Goal: Task Accomplishment & Management: Complete application form

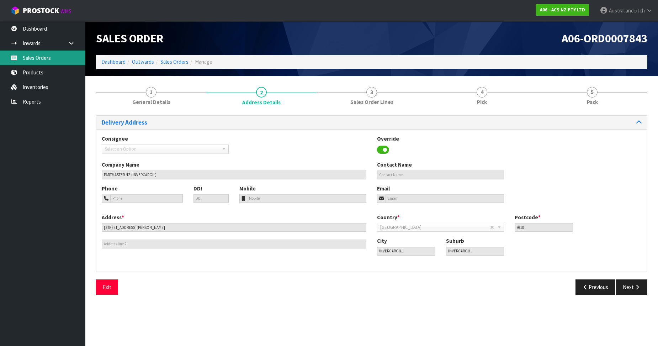
click at [50, 60] on link "Sales Orders" at bounding box center [42, 57] width 85 height 15
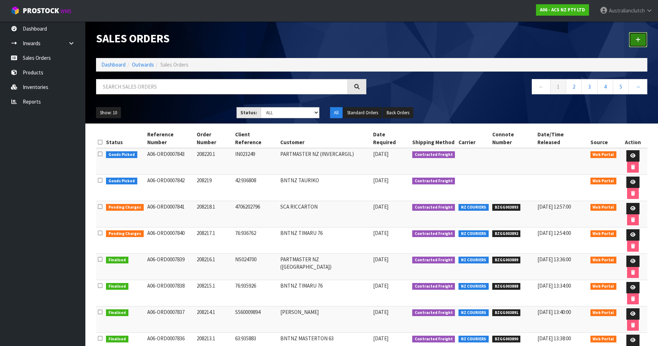
click at [641, 42] on link at bounding box center [638, 39] width 18 height 15
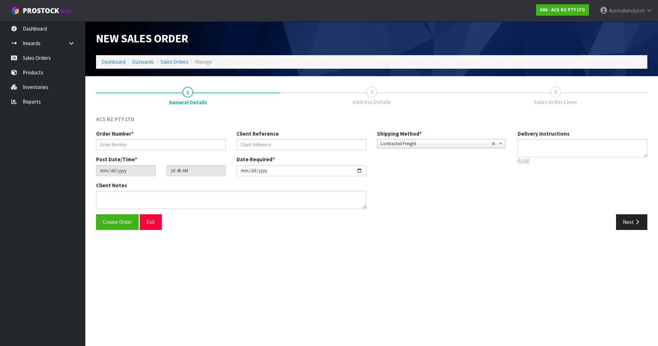
click at [106, 138] on div "Order Number *" at bounding box center [161, 140] width 140 height 20
click at [115, 141] on input "text" at bounding box center [161, 144] width 130 height 11
paste input "208221.1"
type input "208221.1"
click at [254, 141] on input "text" at bounding box center [301, 144] width 130 height 11
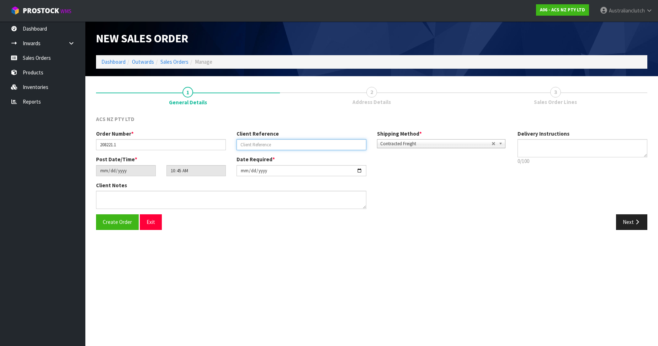
paste input "19:936932"
type input "19:936932"
click at [408, 142] on span "Contracted Freight" at bounding box center [435, 143] width 111 height 9
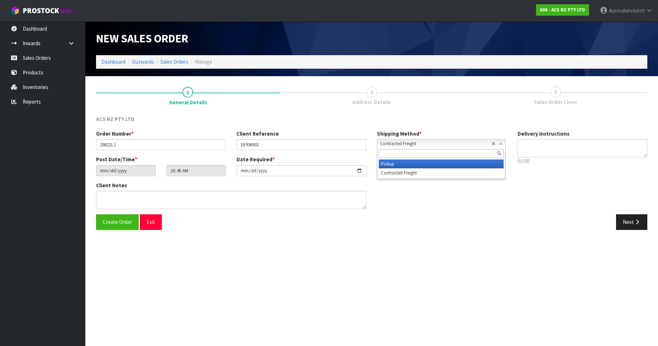
click at [415, 160] on li "Pickup" at bounding box center [441, 163] width 125 height 9
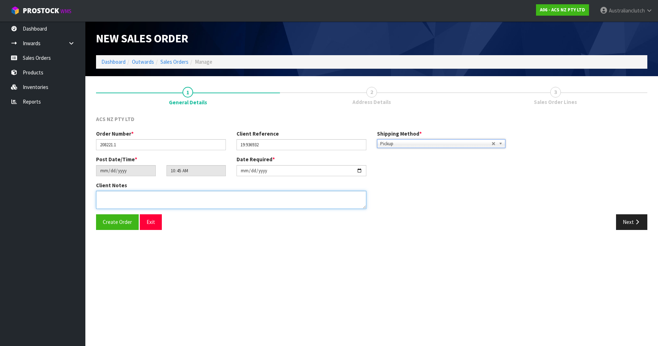
click at [286, 196] on textarea at bounding box center [231, 200] width 270 height 18
type textarea "DEADLINE TO COLLECT"
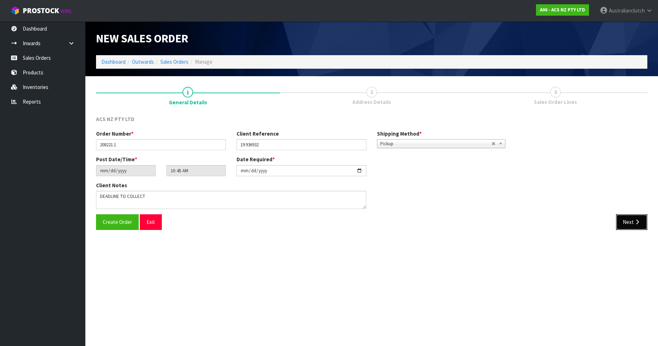
click at [631, 226] on button "Next" at bounding box center [631, 221] width 31 height 15
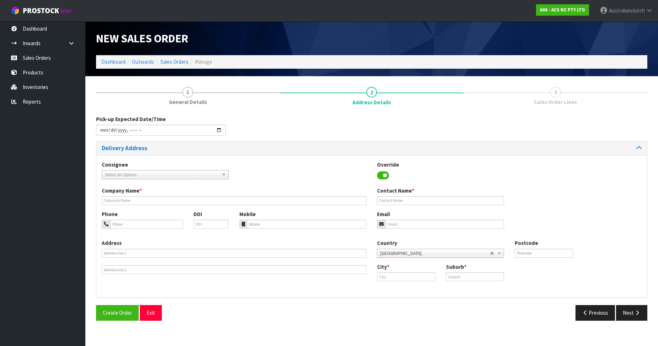
click at [187, 180] on div "Consignee 000001.BAY MECHANICS - BAY MECHANICS 000001A - BRAKE & TRANSMISSION N…" at bounding box center [371, 174] width 550 height 26
click at [184, 177] on span "Select an Option" at bounding box center [162, 174] width 114 height 9
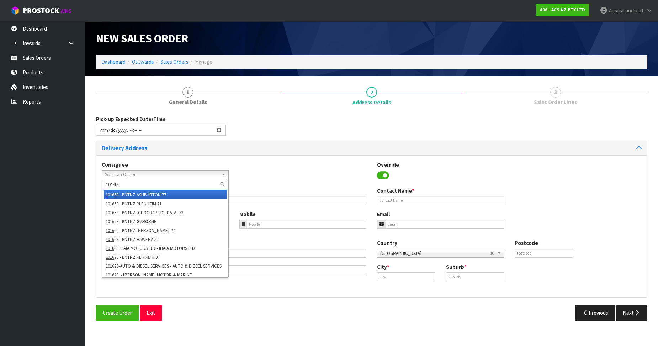
type input "101673"
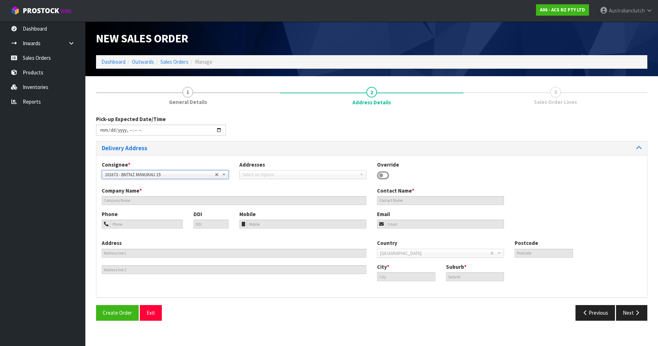
type input "BNTNZ MANUKAU 19"
type input "[STREET_ADDRESS]"
type input "2104"
type input "WIRI"
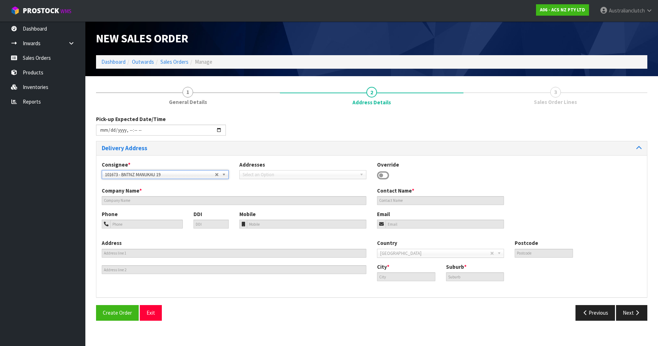
type input "WIRI"
click at [634, 319] on button "Next" at bounding box center [631, 312] width 31 height 15
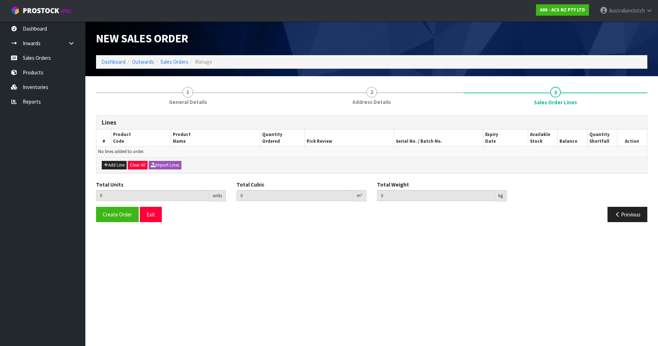
click at [117, 159] on div "Add Line Clear All Import Lines" at bounding box center [371, 165] width 550 height 16
click at [114, 162] on button "Add Line" at bounding box center [114, 165] width 25 height 9
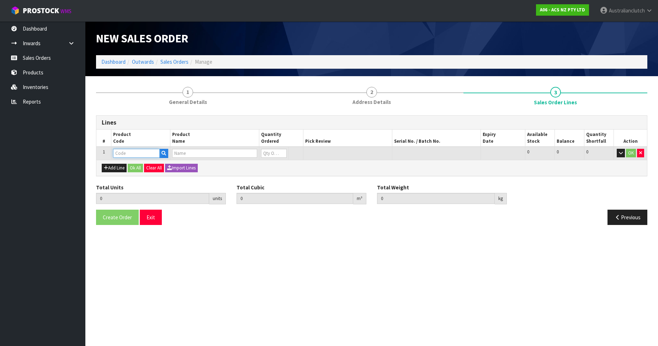
click at [139, 149] on input "text" at bounding box center [136, 153] width 47 height 9
paste input "KNI35004"
type input "KNI35004"
type input "0.000000"
type input "0.000"
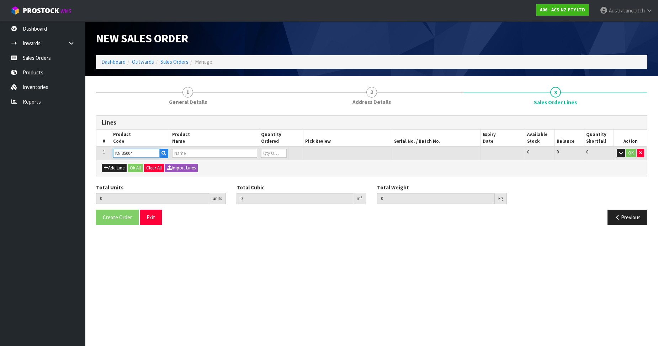
type input "KIT COM NISSAN UD MK/PK"
type input "0"
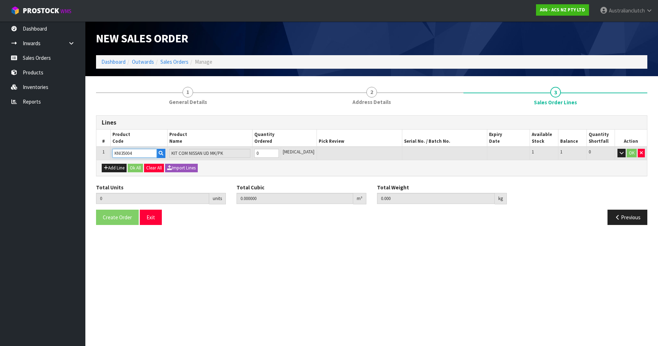
type input "KNI35004"
click at [276, 150] on input "0" at bounding box center [266, 153] width 25 height 9
type input "1"
type input "0.0442"
type input "31.15"
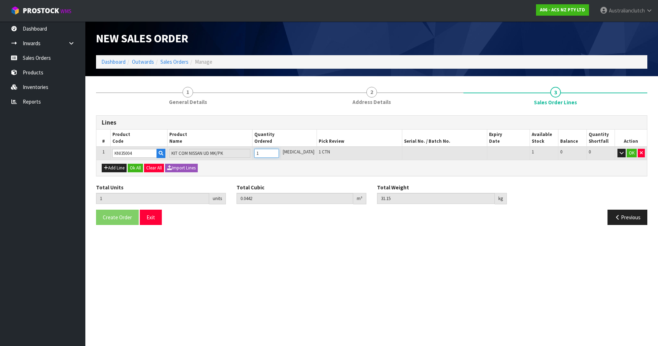
type input "1"
click at [279, 150] on input "1" at bounding box center [266, 153] width 25 height 9
click at [633, 155] on button "OK" at bounding box center [631, 153] width 10 height 9
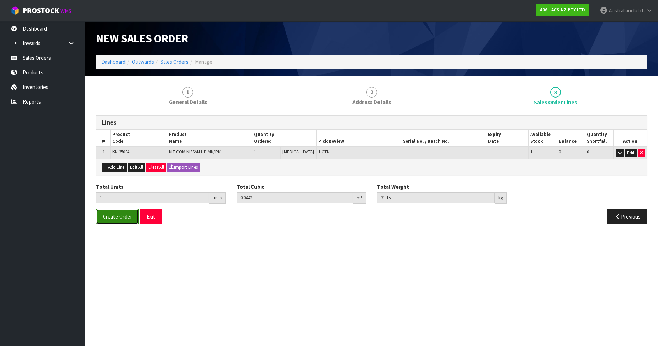
click at [105, 220] on button "Create Order" at bounding box center [117, 216] width 43 height 15
